Goal: Check status

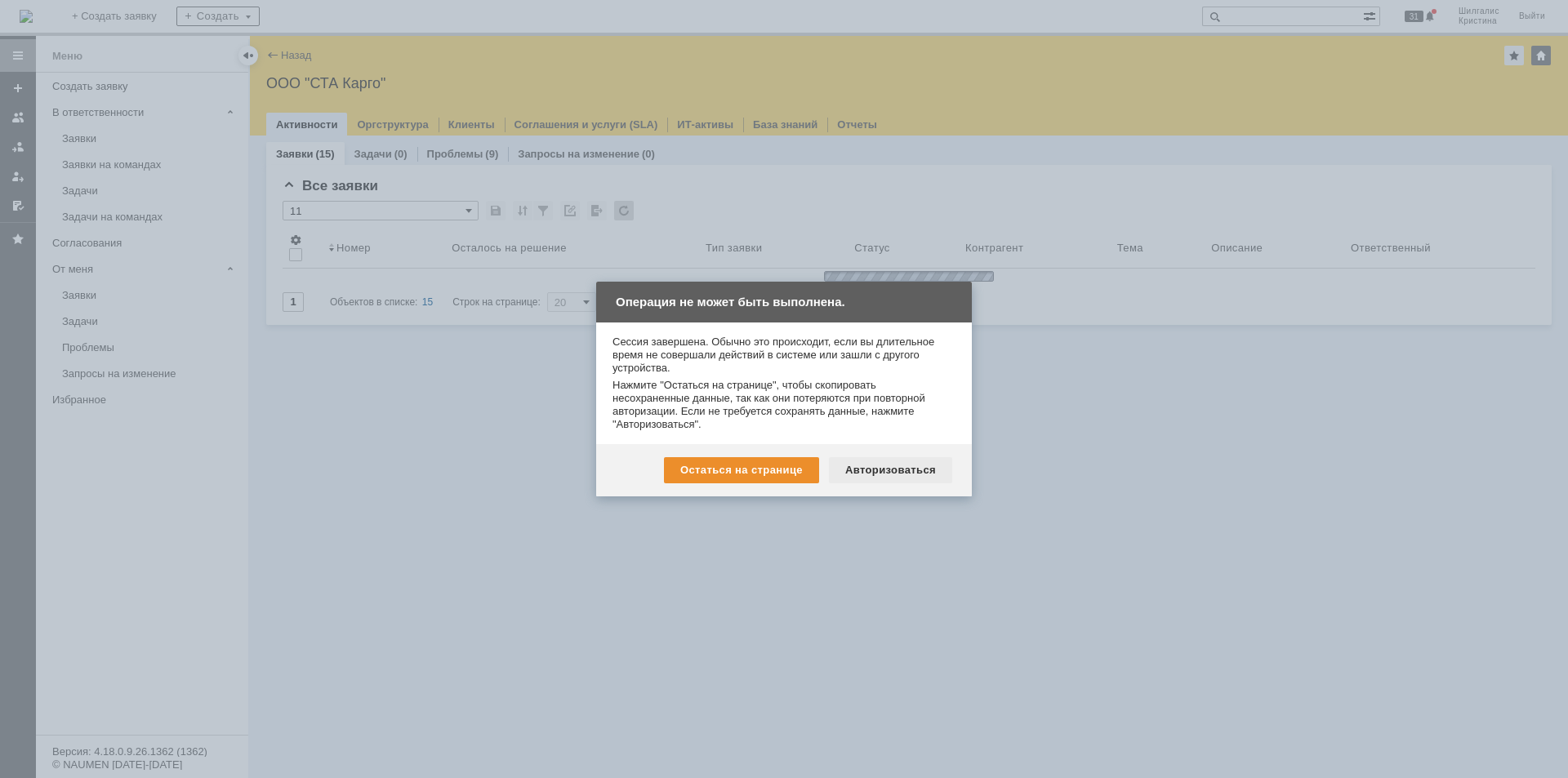
click at [888, 462] on div "Авторизоваться" at bounding box center [890, 471] width 123 height 26
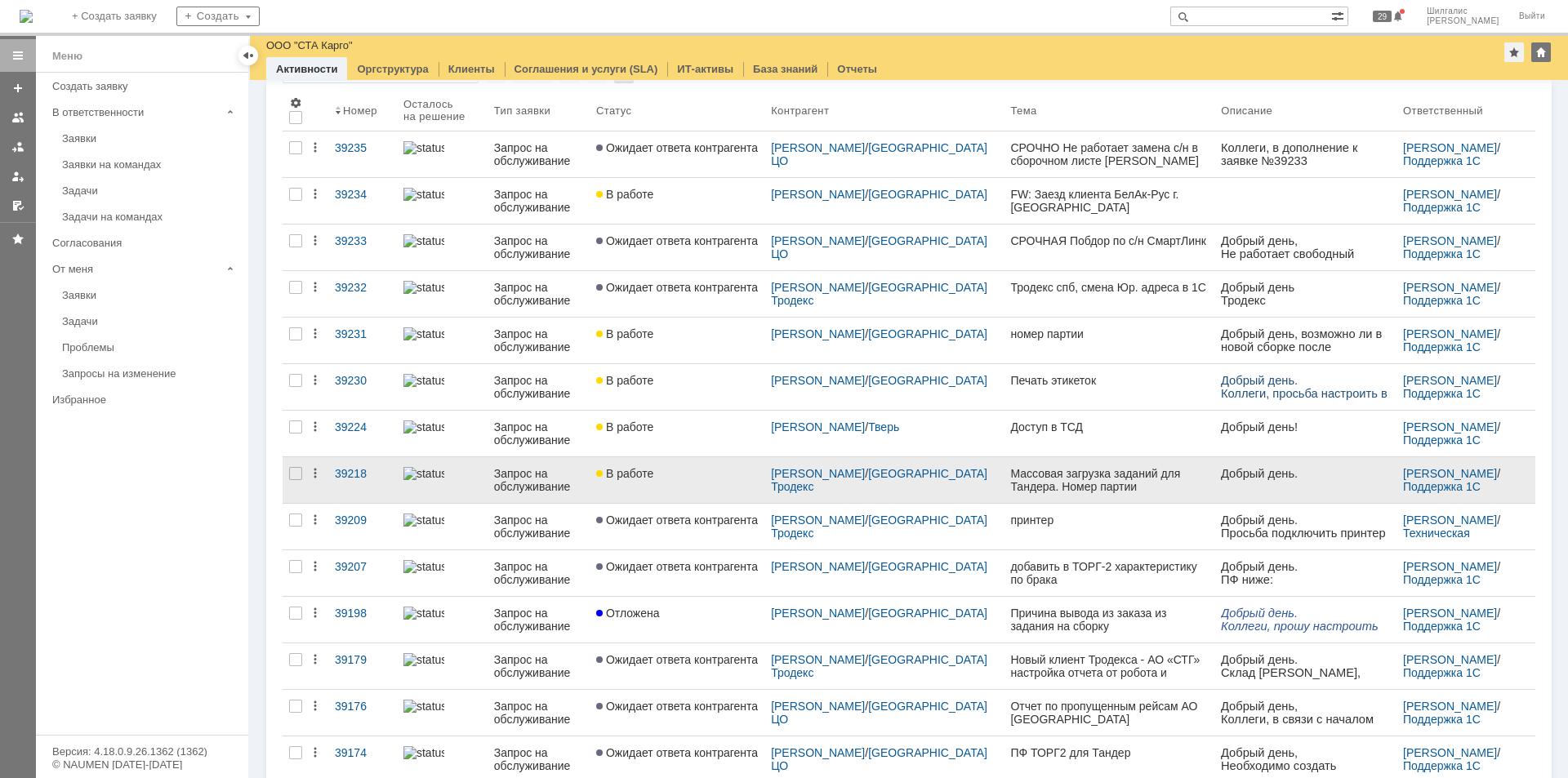
click at [687, 469] on div "В работе" at bounding box center [676, 473] width 161 height 13
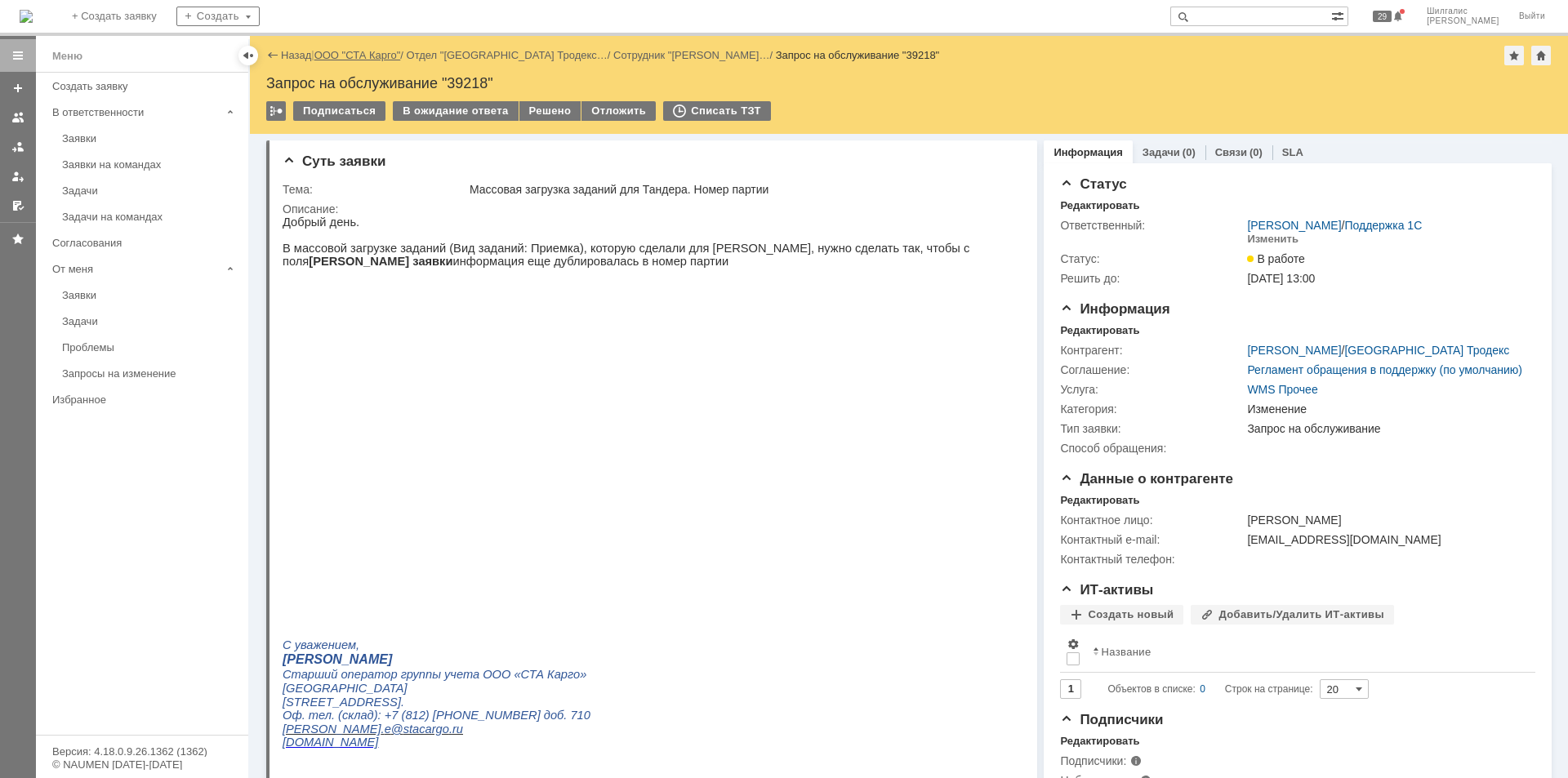
click at [370, 61] on link "ООО "СТА Карго"" at bounding box center [358, 56] width 86 height 12
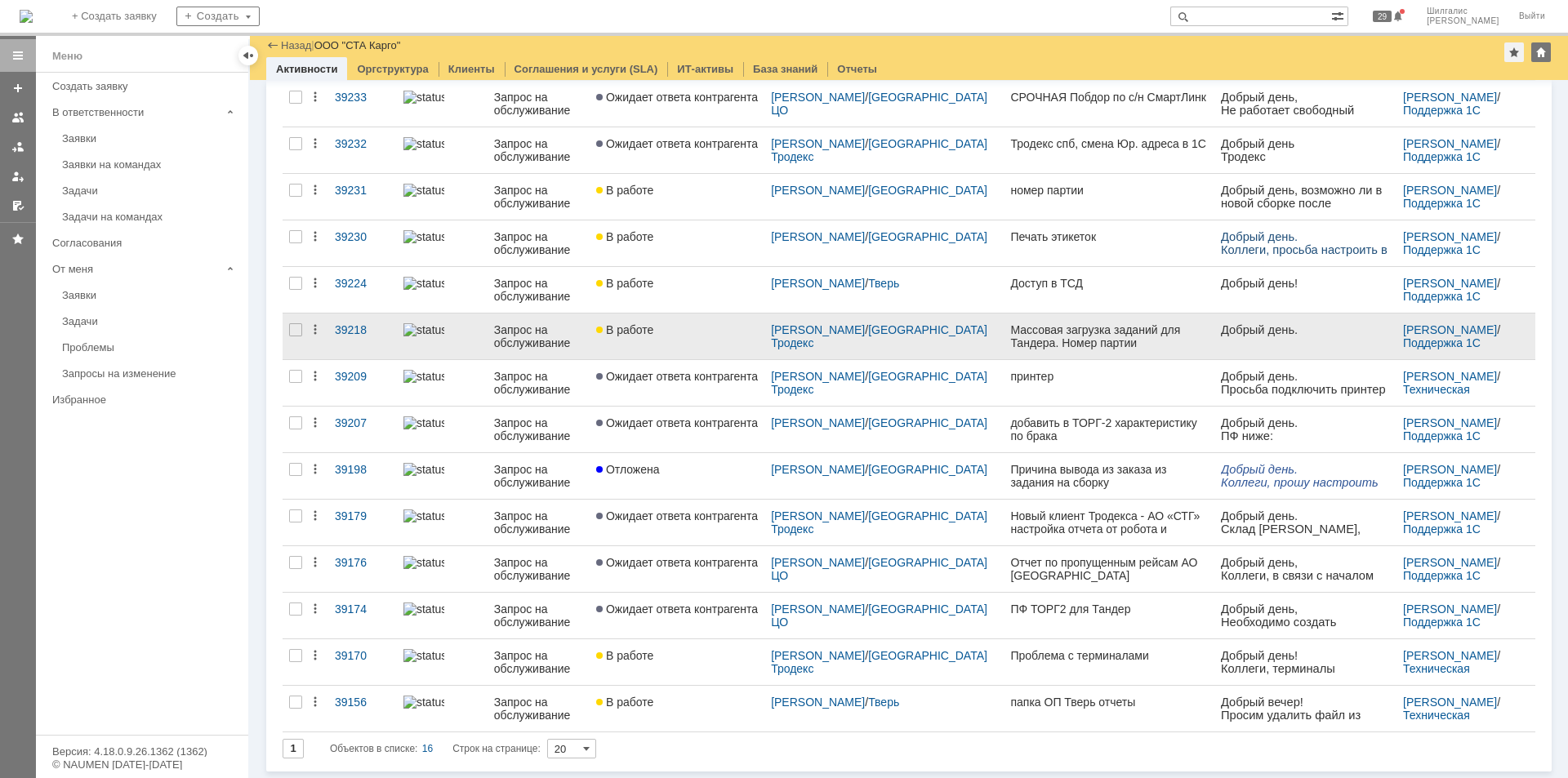
click at [685, 330] on div "В работе" at bounding box center [676, 330] width 161 height 13
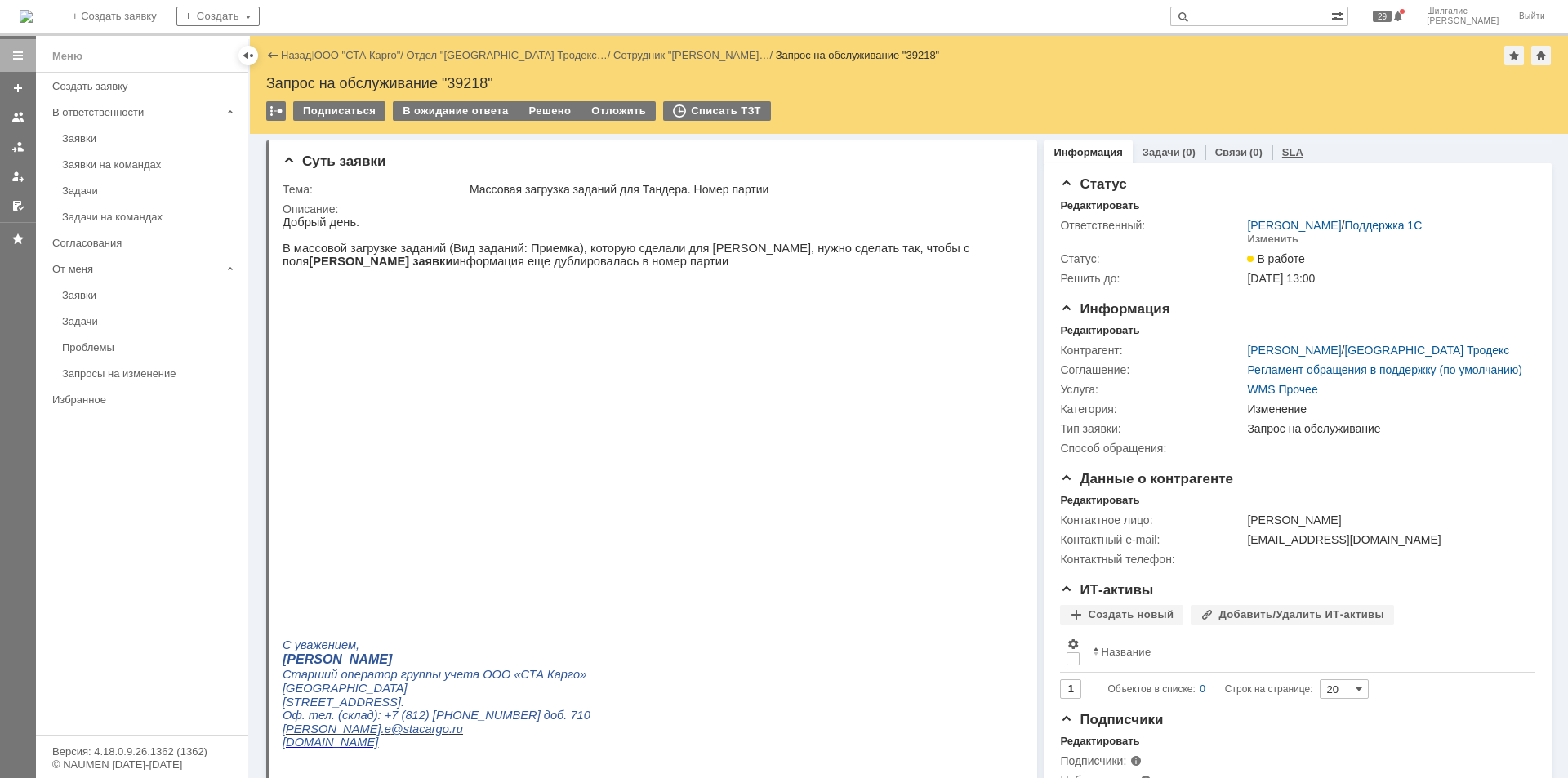
click at [1282, 152] on link "SLA" at bounding box center [1293, 152] width 21 height 12
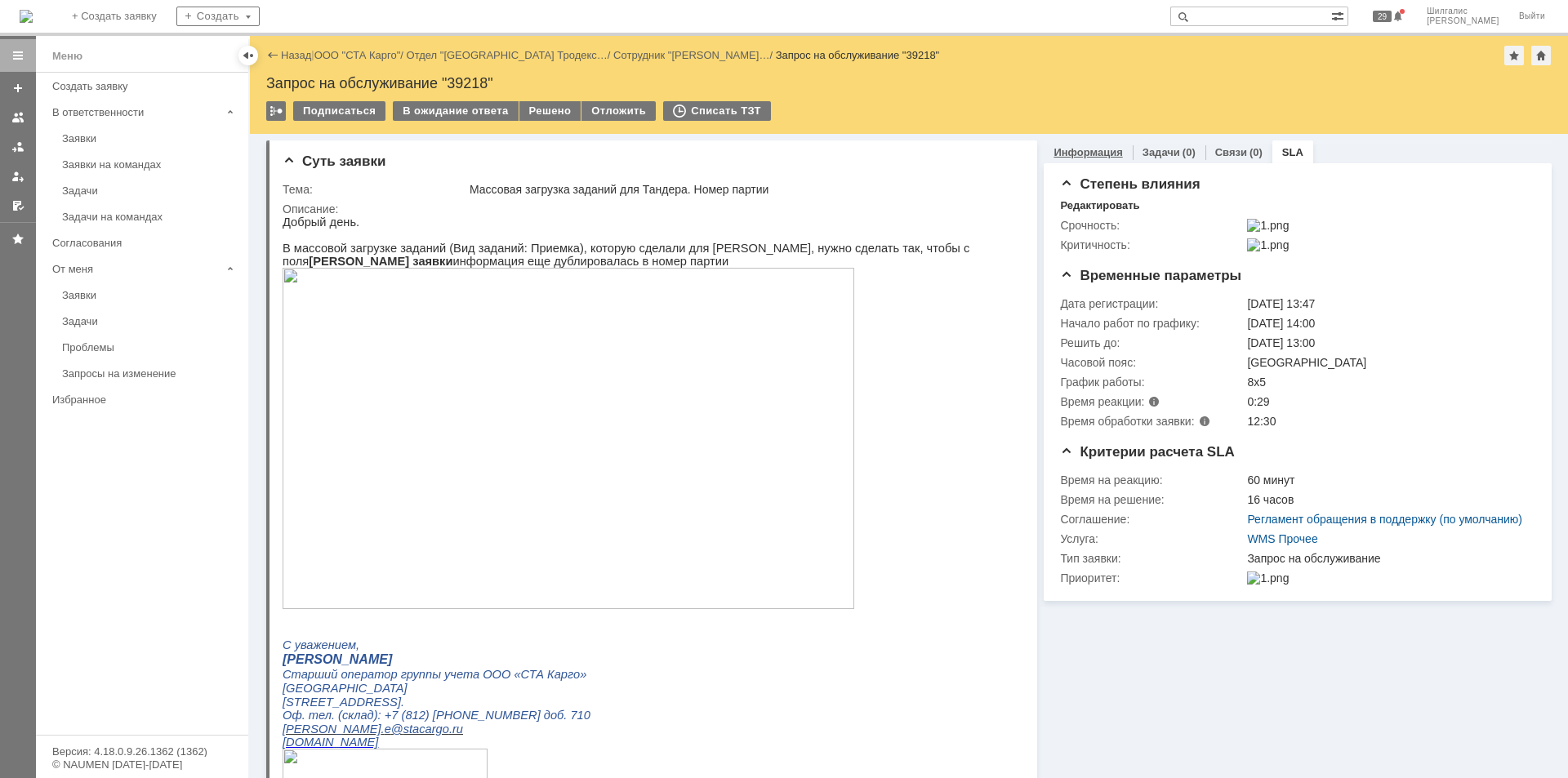
click at [1087, 150] on link "Информация" at bounding box center [1088, 152] width 69 height 12
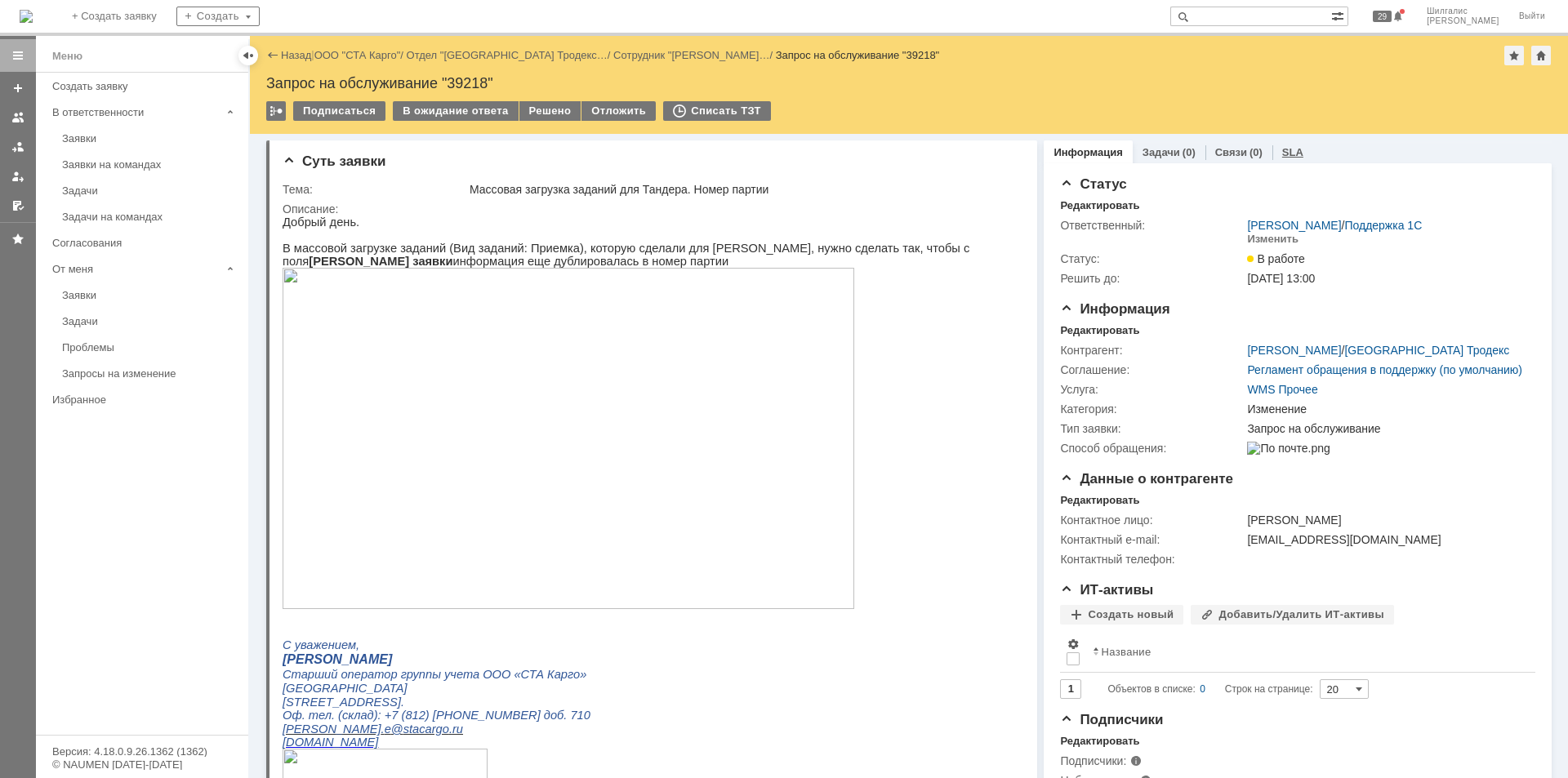
click at [1285, 144] on div "SLA" at bounding box center [1292, 152] width 41 height 24
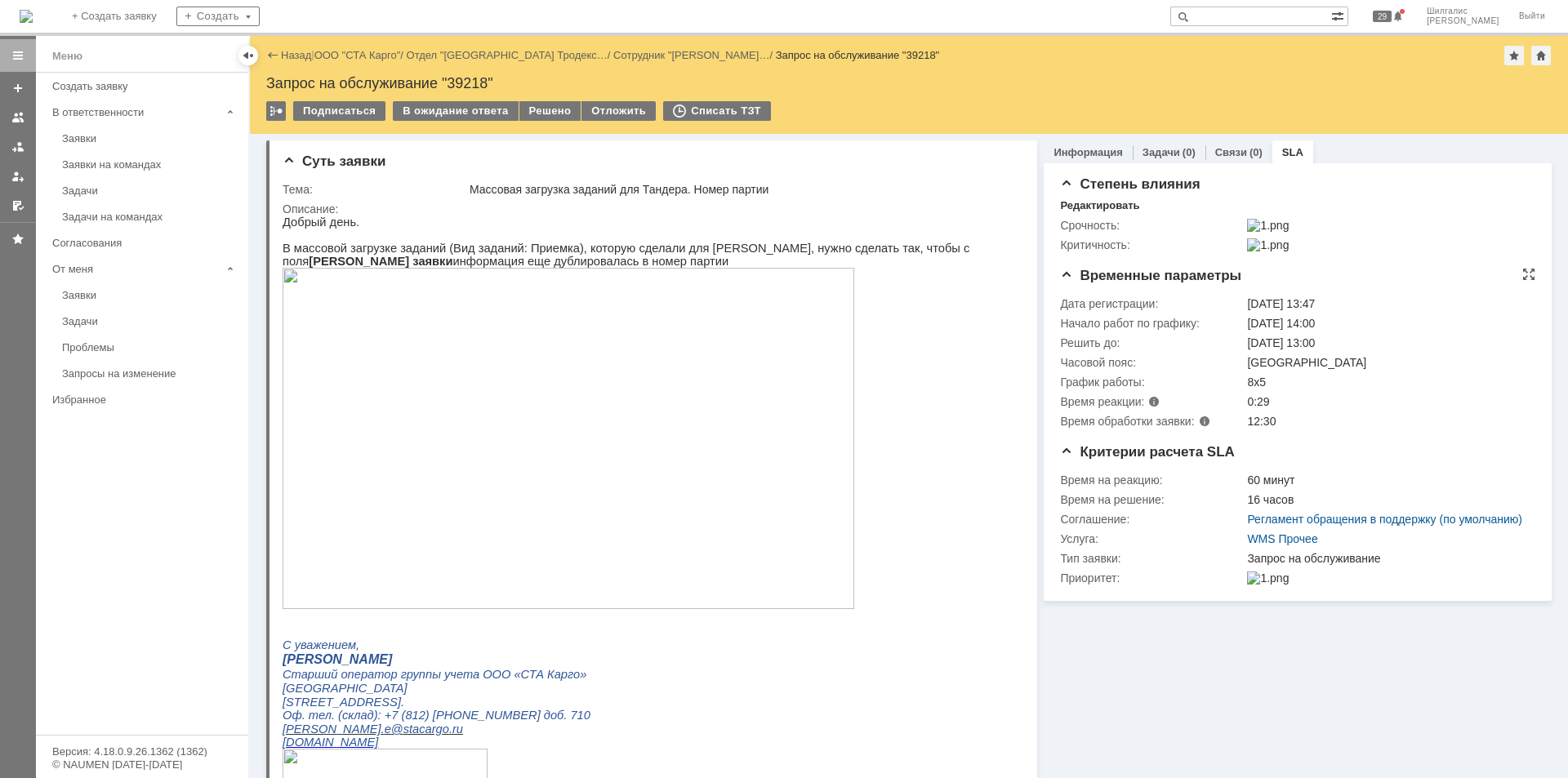
drag, startPoint x: 1306, startPoint y: 354, endPoint x: 1195, endPoint y: 346, distance: 111.3
click at [1195, 346] on tr "Решить до: 15.08.2025 13:00" at bounding box center [1296, 343] width 471 height 19
click at [998, 344] on p at bounding box center [646, 440] width 726 height 344
click at [1081, 155] on link "Информация" at bounding box center [1088, 152] width 69 height 12
